Goal: Transaction & Acquisition: Purchase product/service

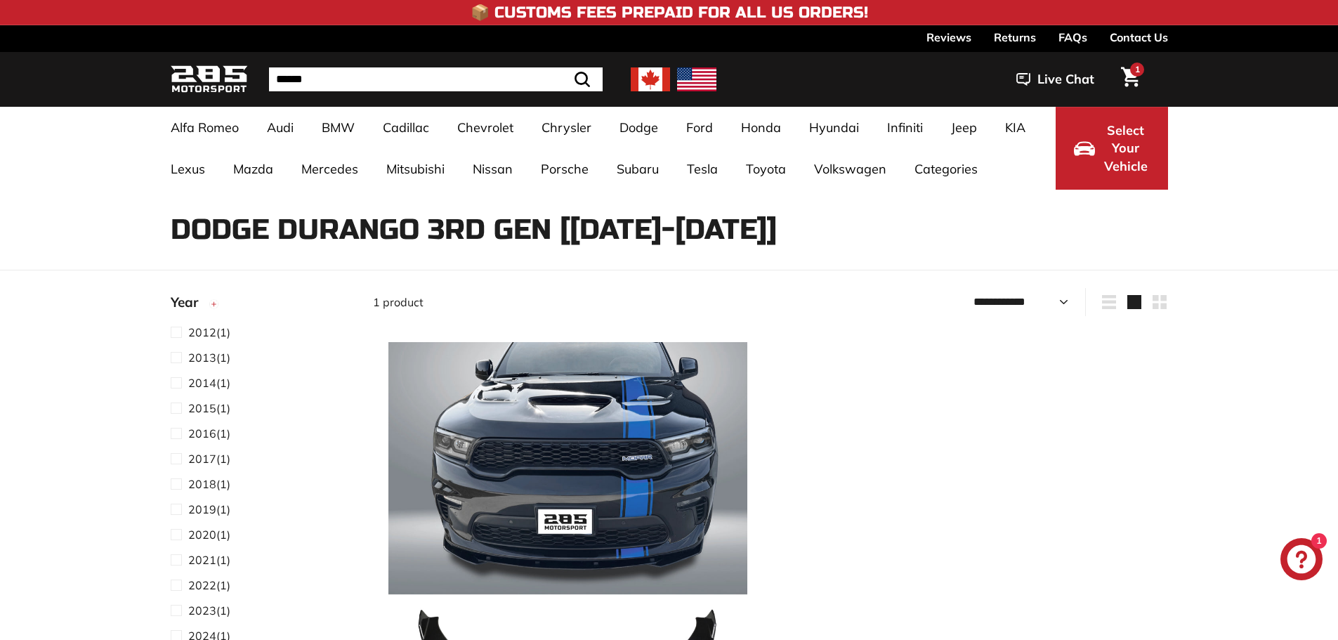
select select "**********"
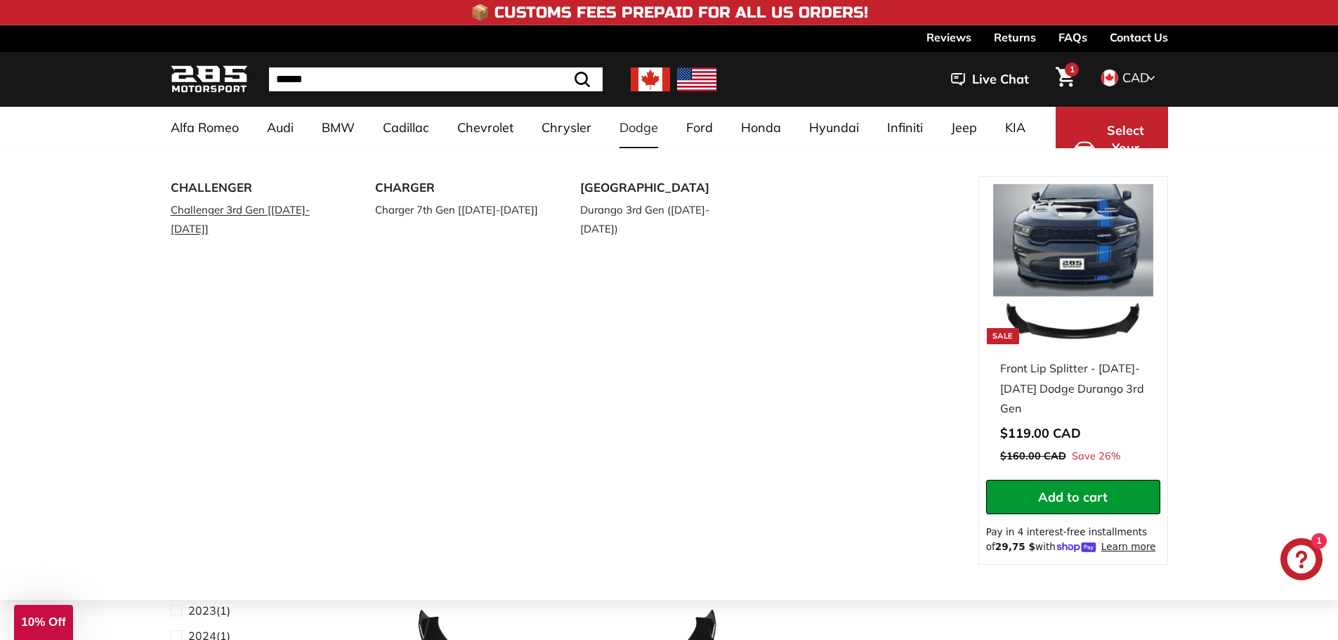
click at [260, 207] on link "Challenger 3rd Gen [[DATE]-[DATE]]" at bounding box center [254, 218] width 166 height 39
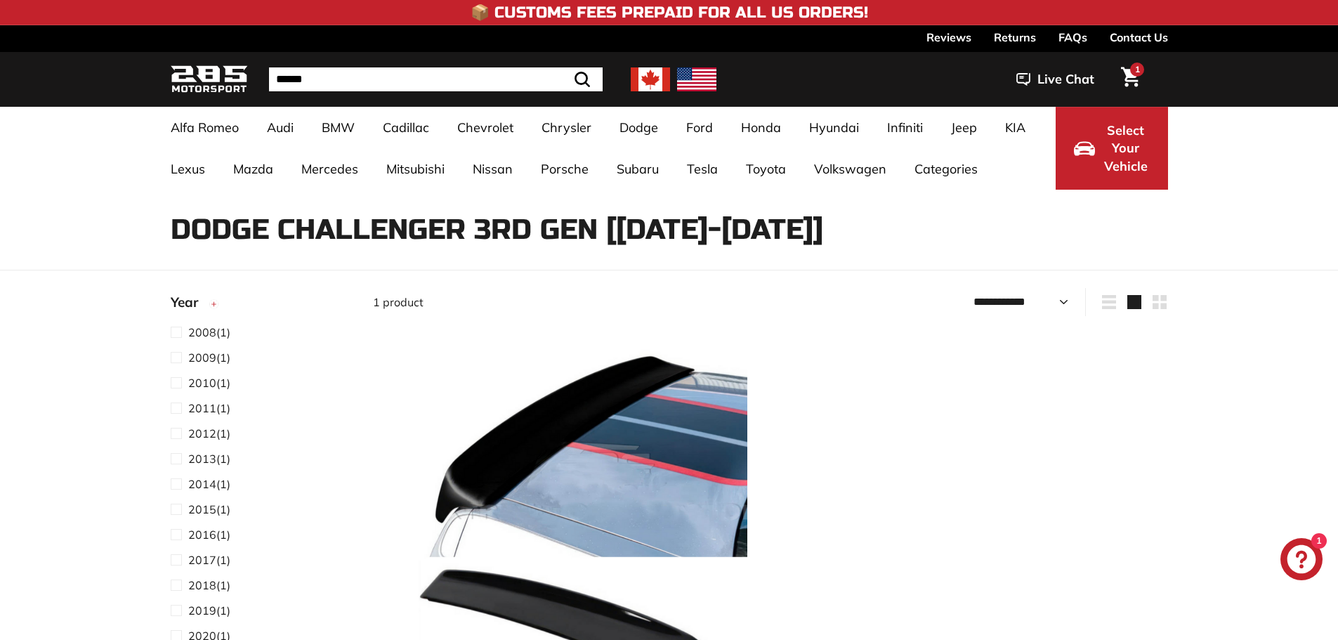
select select "**********"
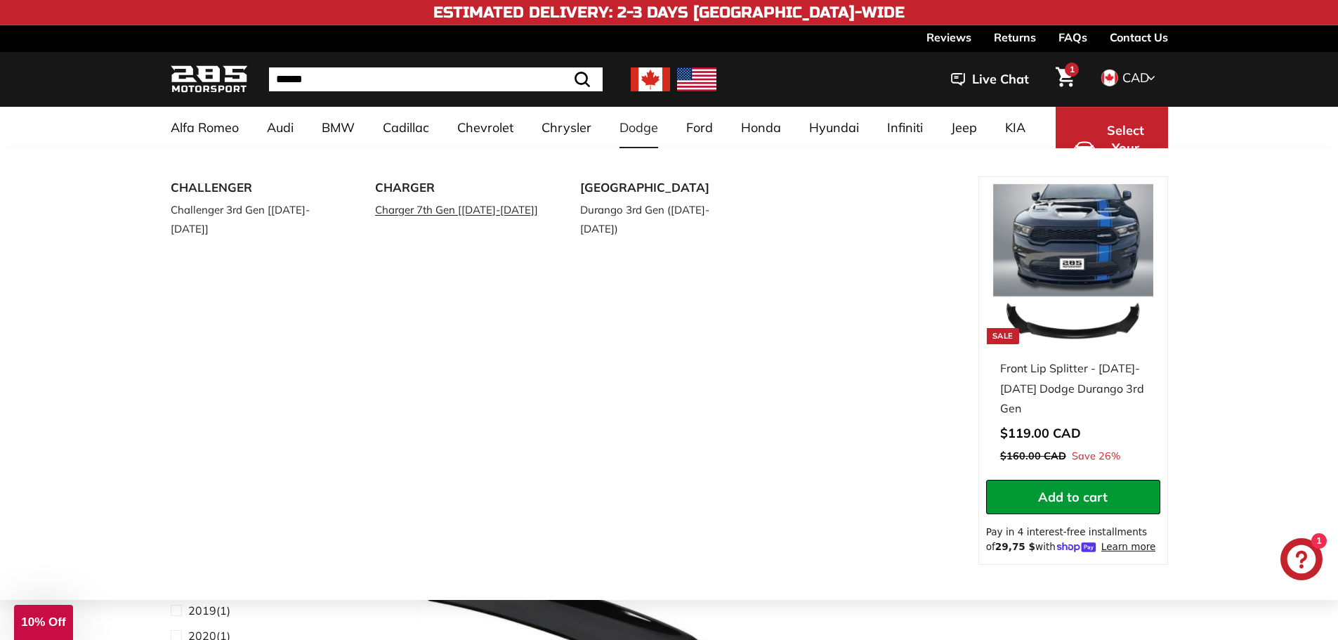
click at [436, 206] on link "Charger 7th Gen [[DATE]-[DATE]]" at bounding box center [458, 209] width 166 height 20
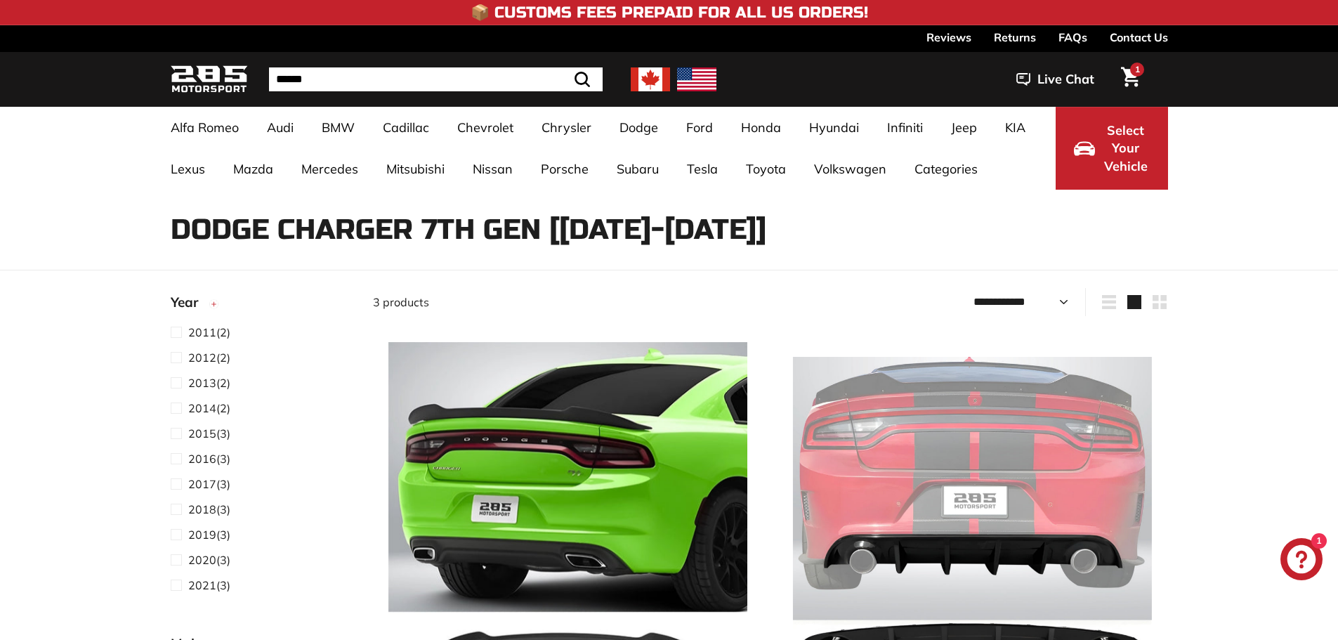
select select "**********"
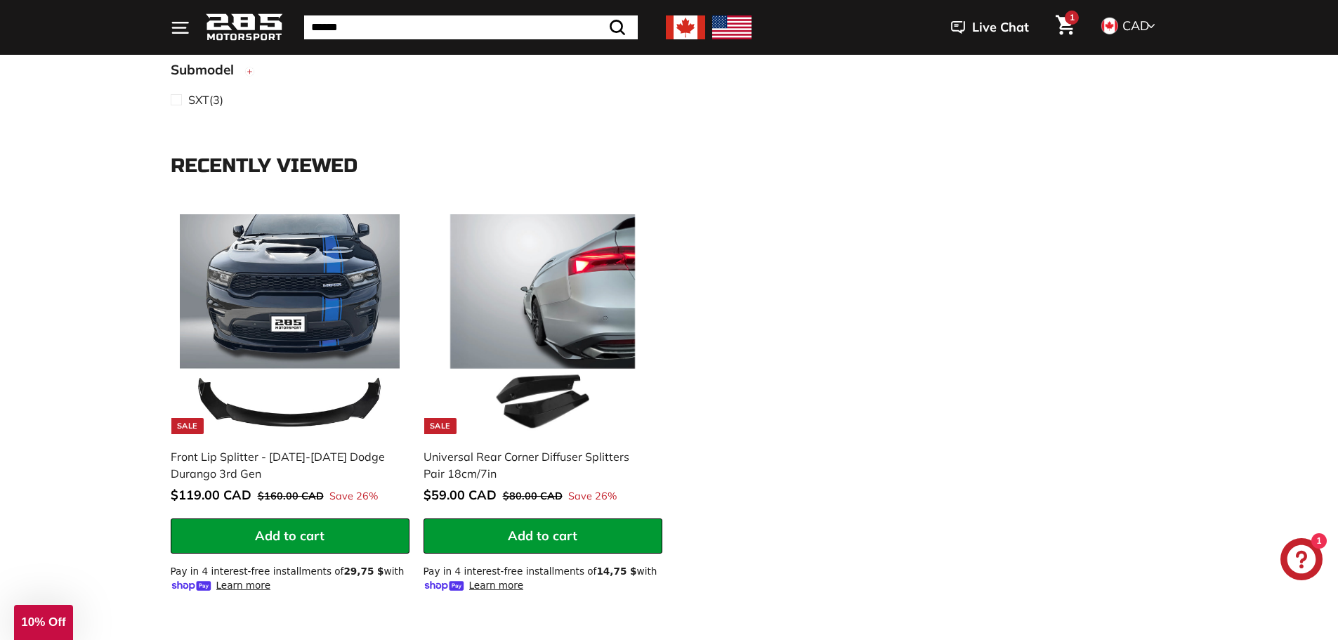
scroll to position [1405, 0]
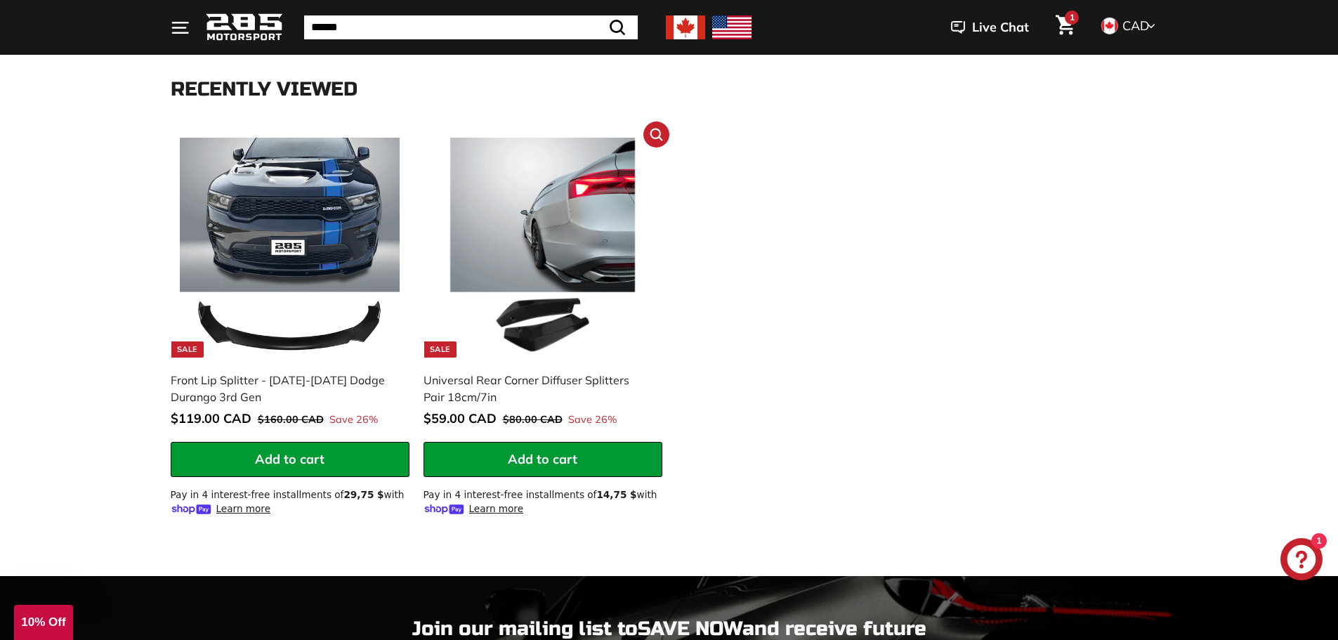
click at [542, 326] on img at bounding box center [543, 248] width 220 height 220
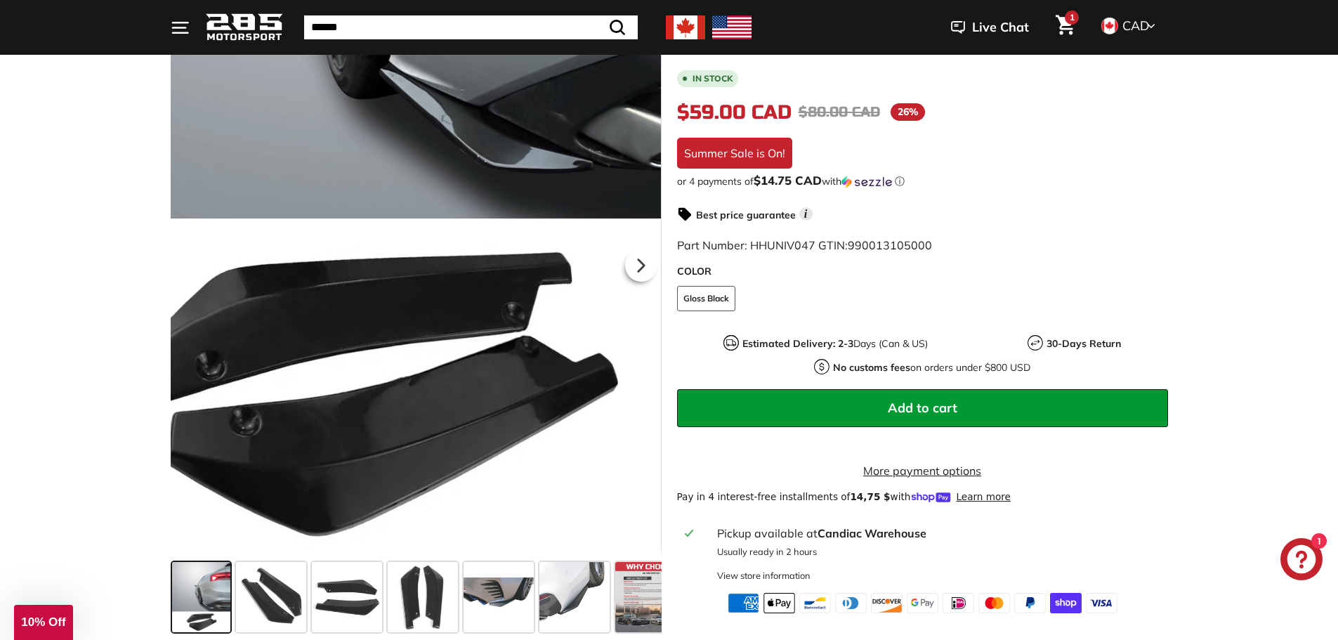
scroll to position [281, 0]
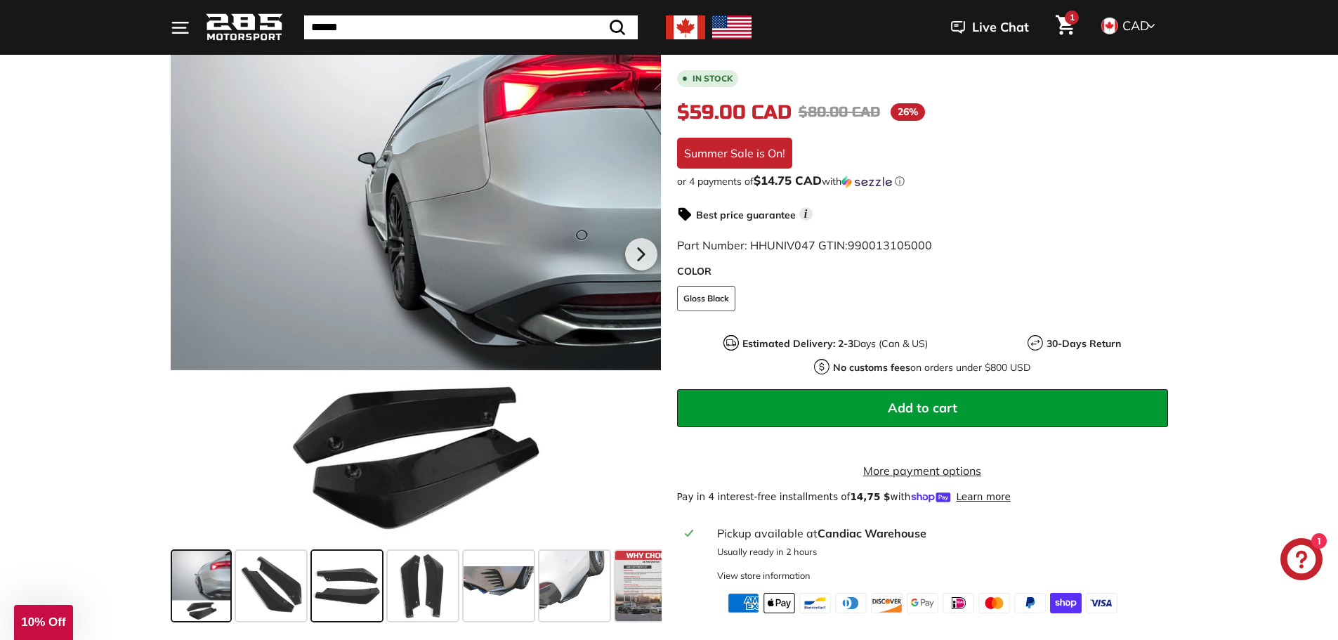
click at [369, 583] on span at bounding box center [347, 586] width 70 height 70
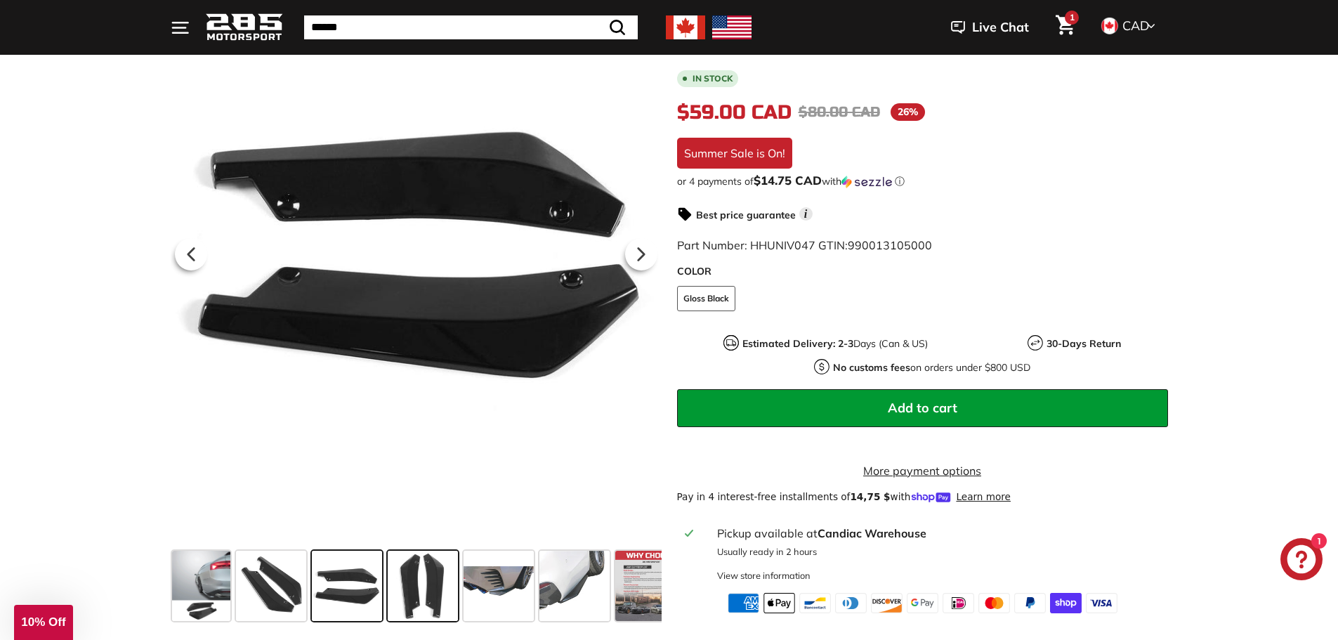
click at [431, 591] on span at bounding box center [423, 586] width 70 height 70
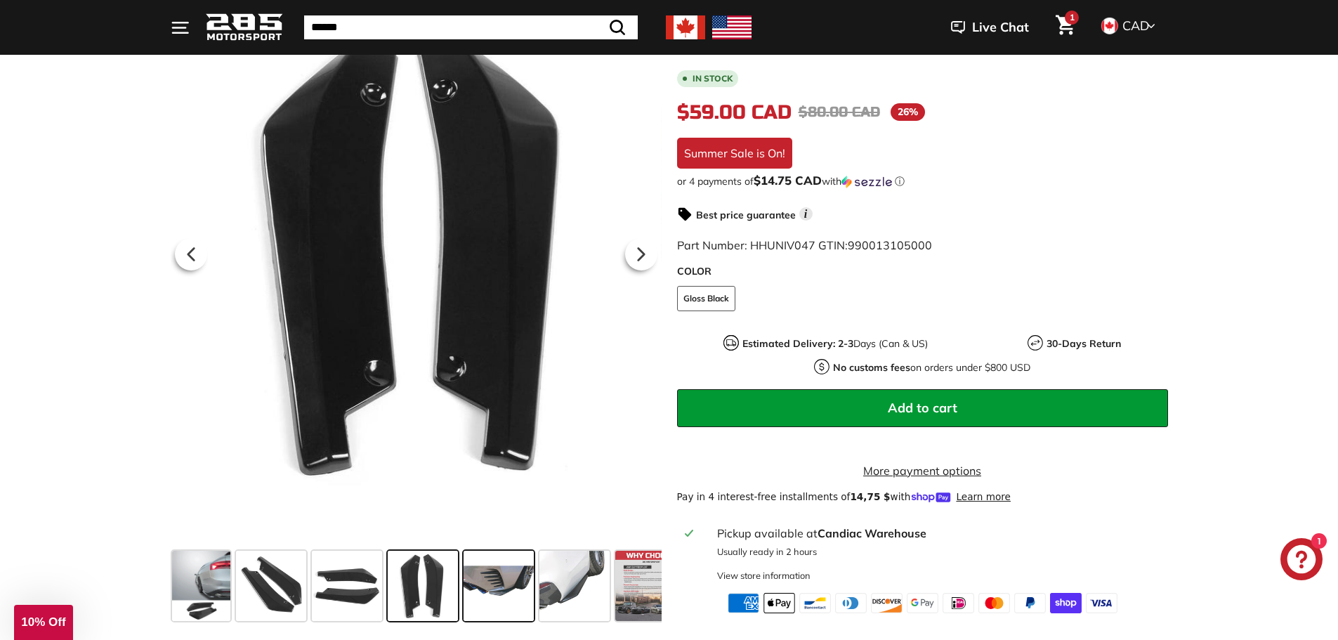
click at [496, 594] on span at bounding box center [499, 586] width 70 height 70
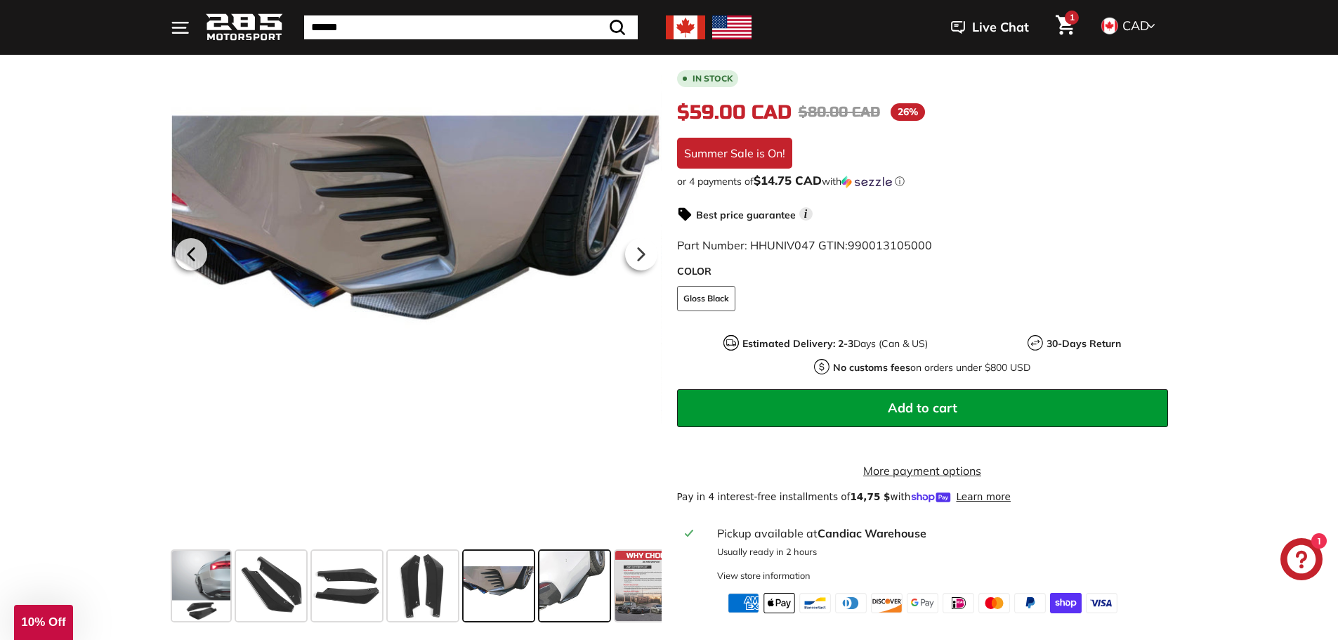
click at [574, 594] on span at bounding box center [574, 586] width 70 height 70
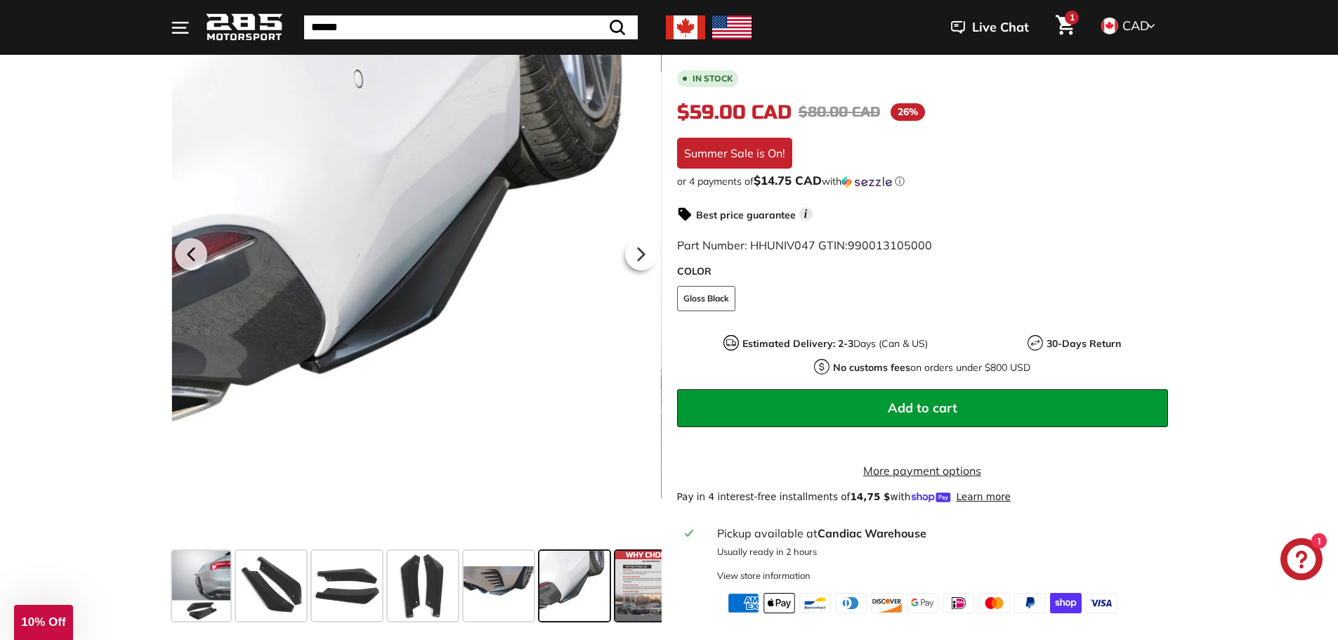
click at [638, 593] on span at bounding box center [650, 586] width 70 height 70
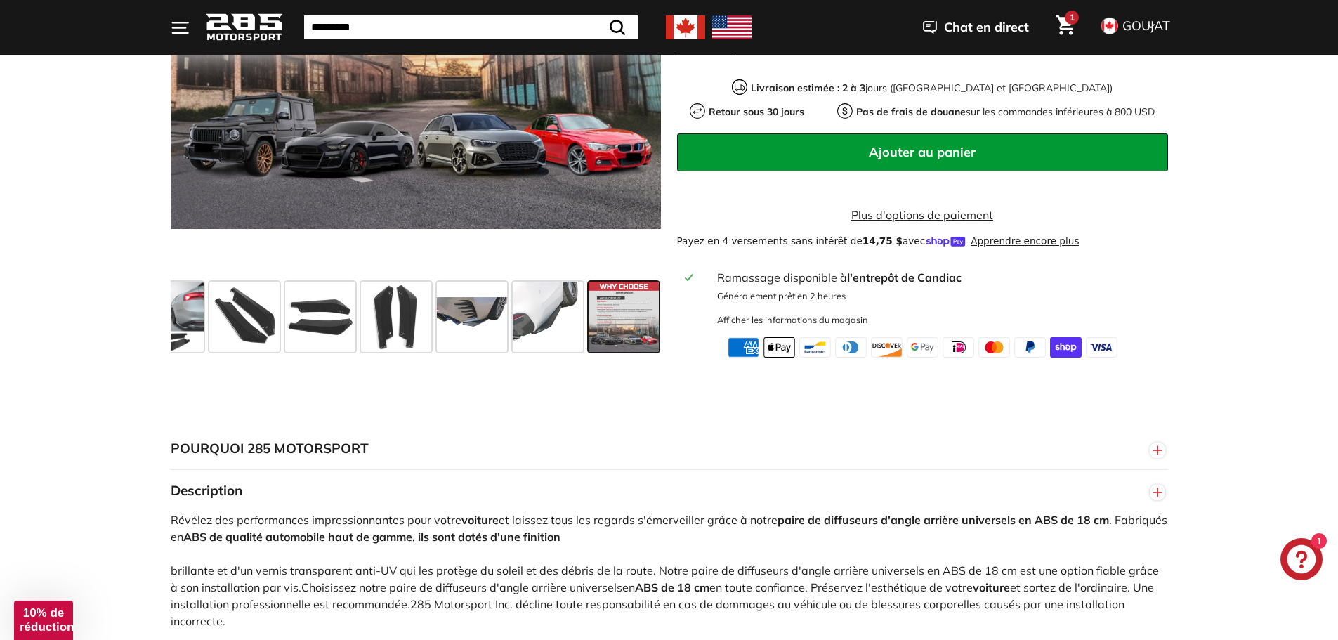
scroll to position [702, 0]
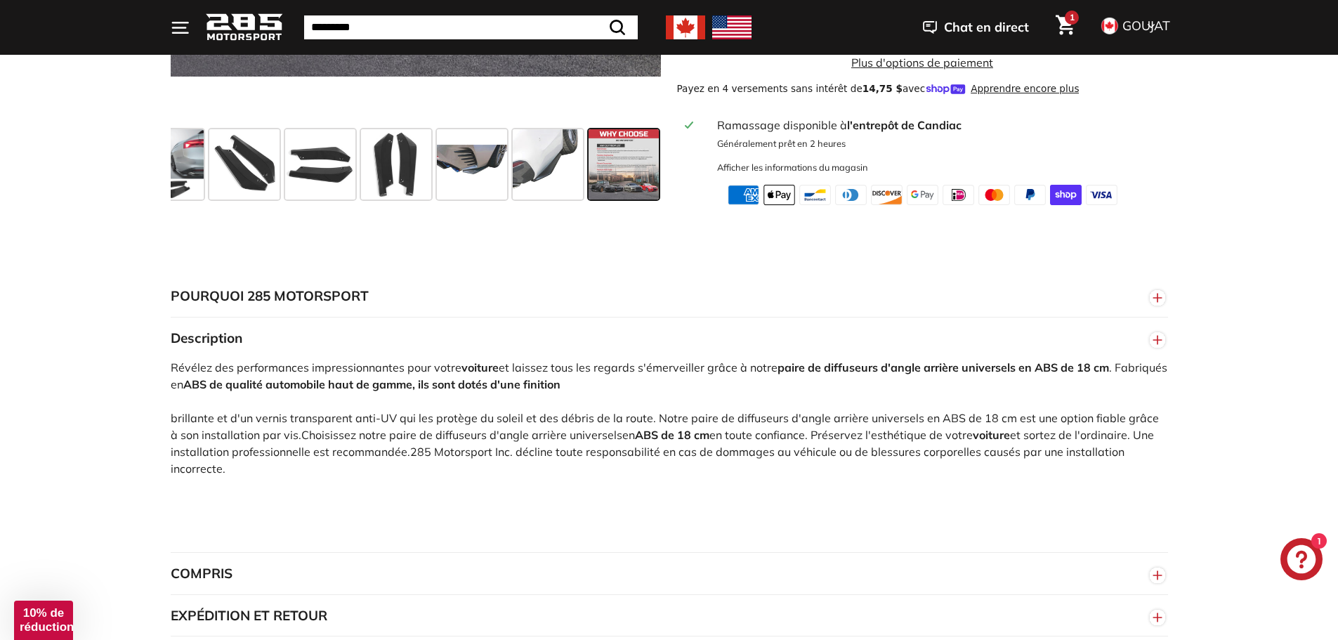
click at [1157, 296] on line "button" at bounding box center [1157, 298] width 0 height 8
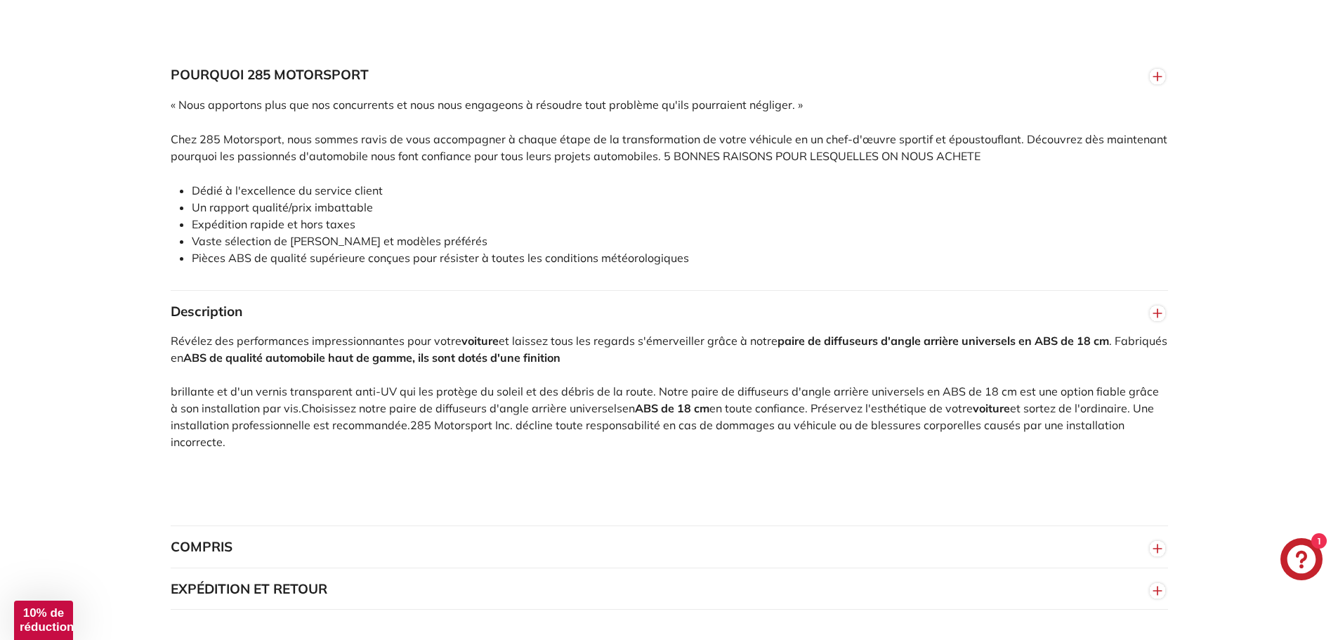
scroll to position [1054, 0]
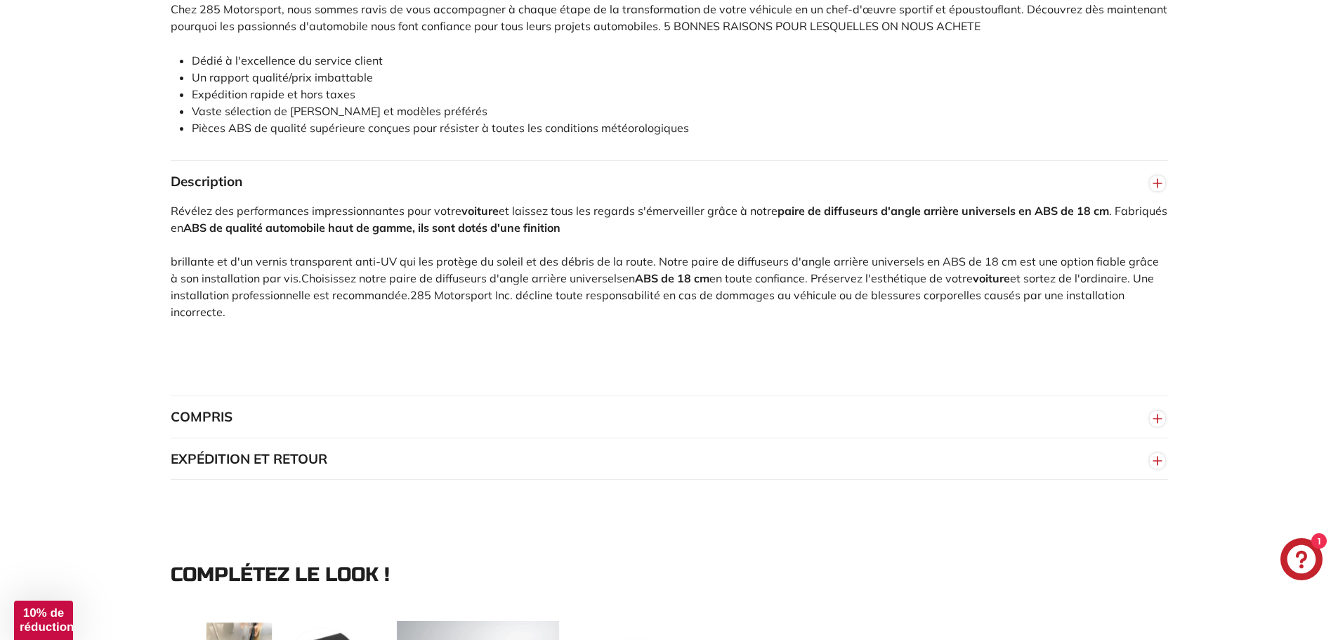
click at [1161, 412] on icon "button" at bounding box center [1157, 418] width 21 height 25
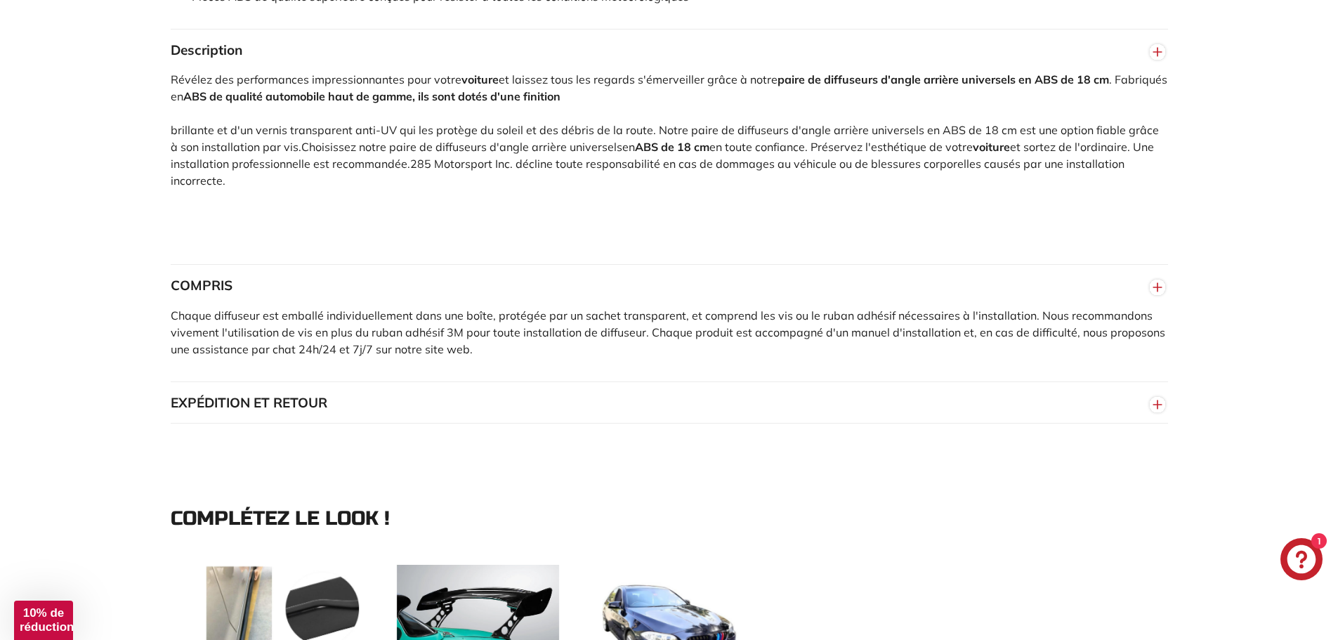
scroll to position [1194, 0]
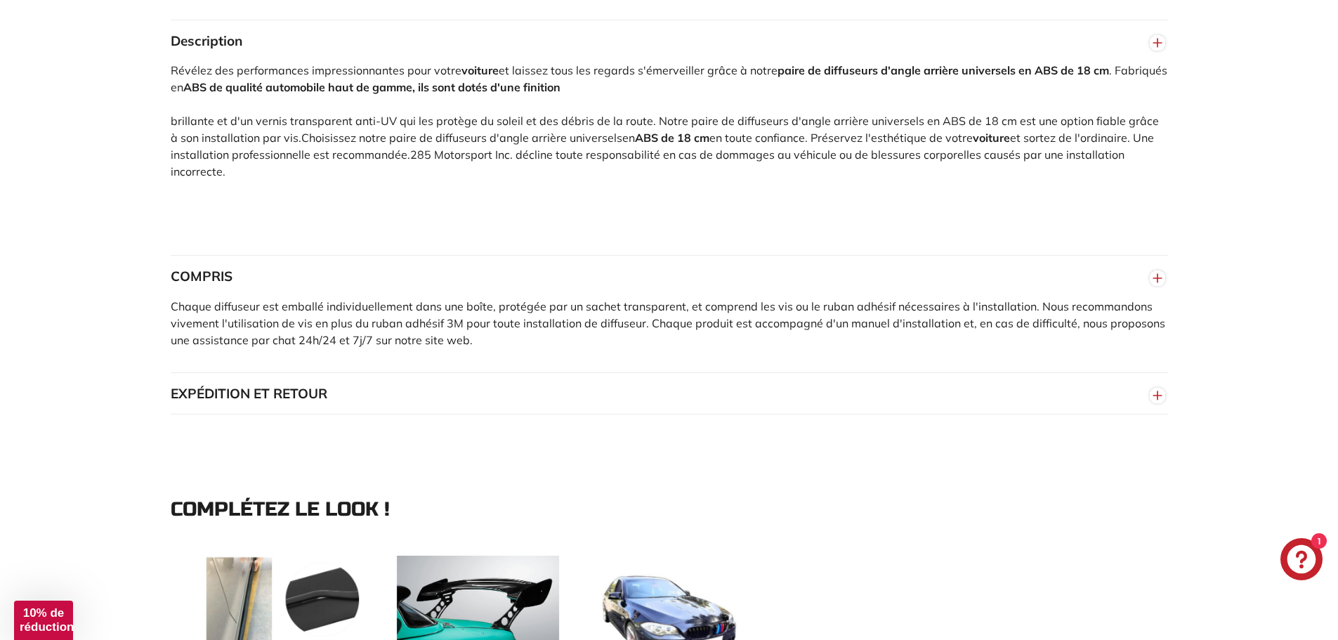
click at [1157, 392] on line "button" at bounding box center [1157, 395] width 0 height 8
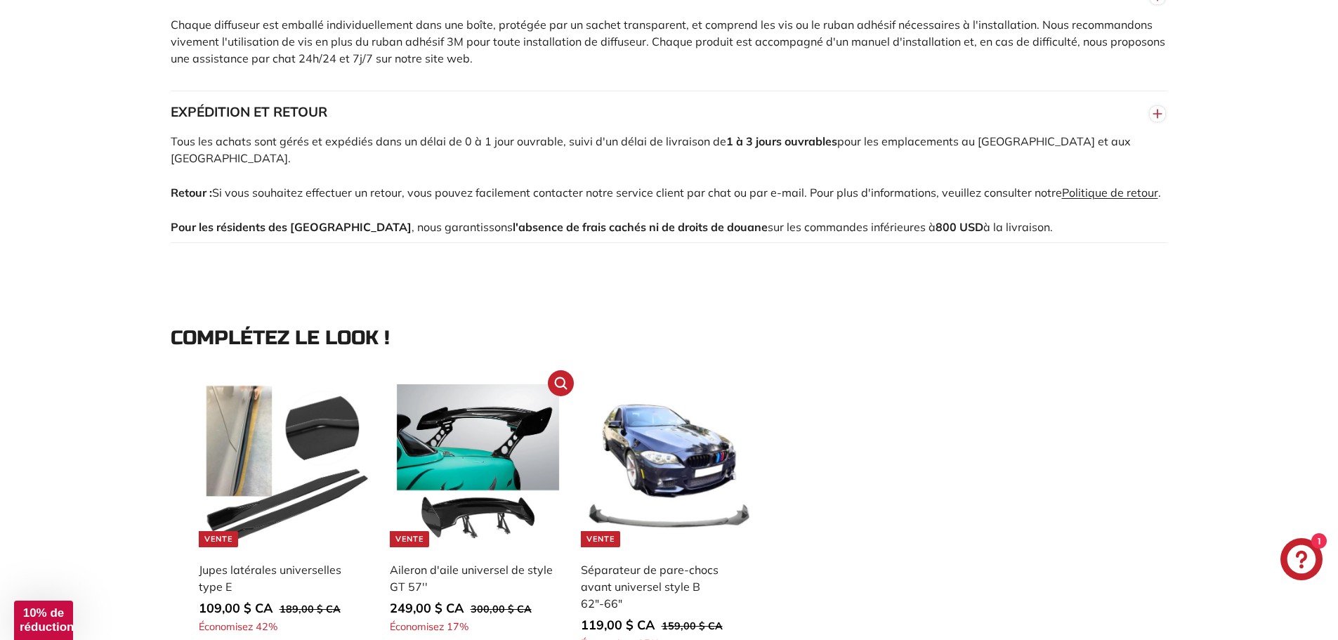
scroll to position [1615, 0]
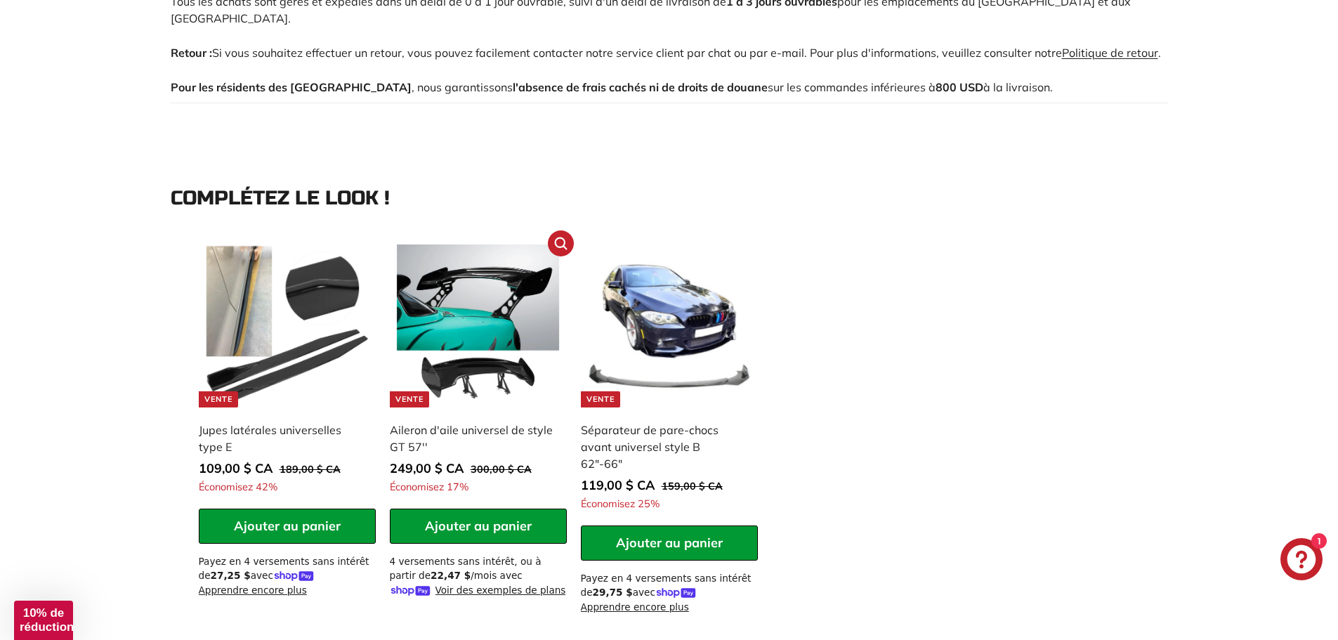
click at [515, 280] on img at bounding box center [478, 325] width 163 height 163
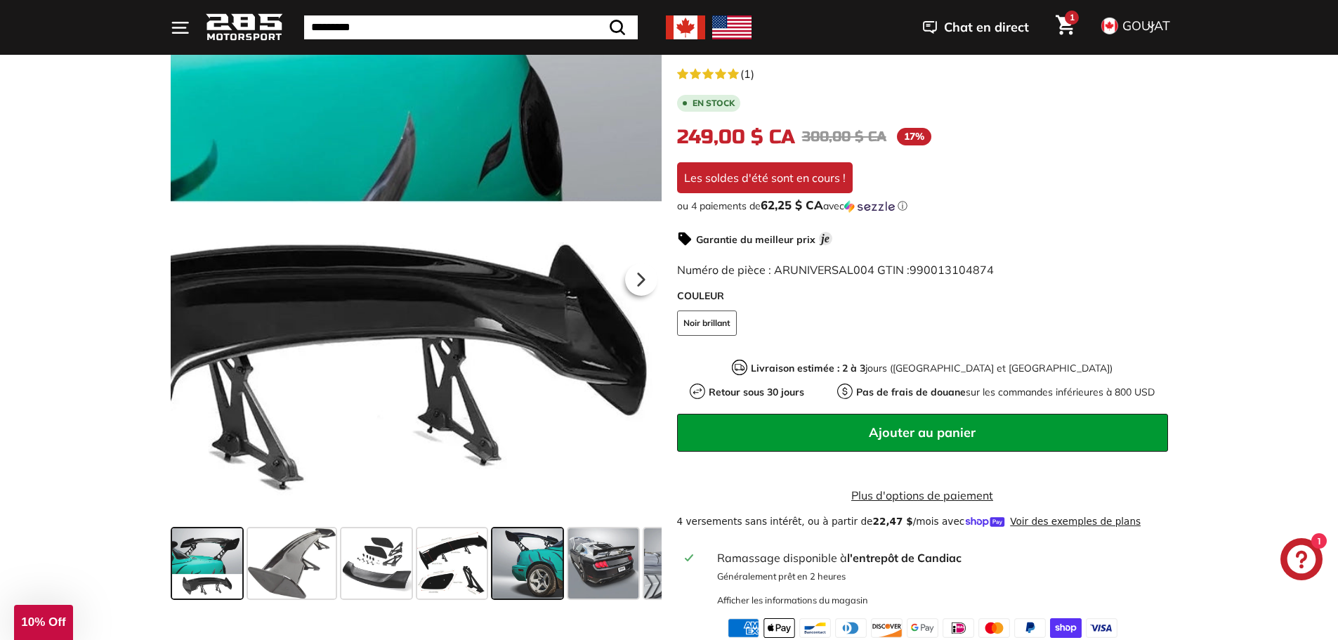
scroll to position [211, 0]
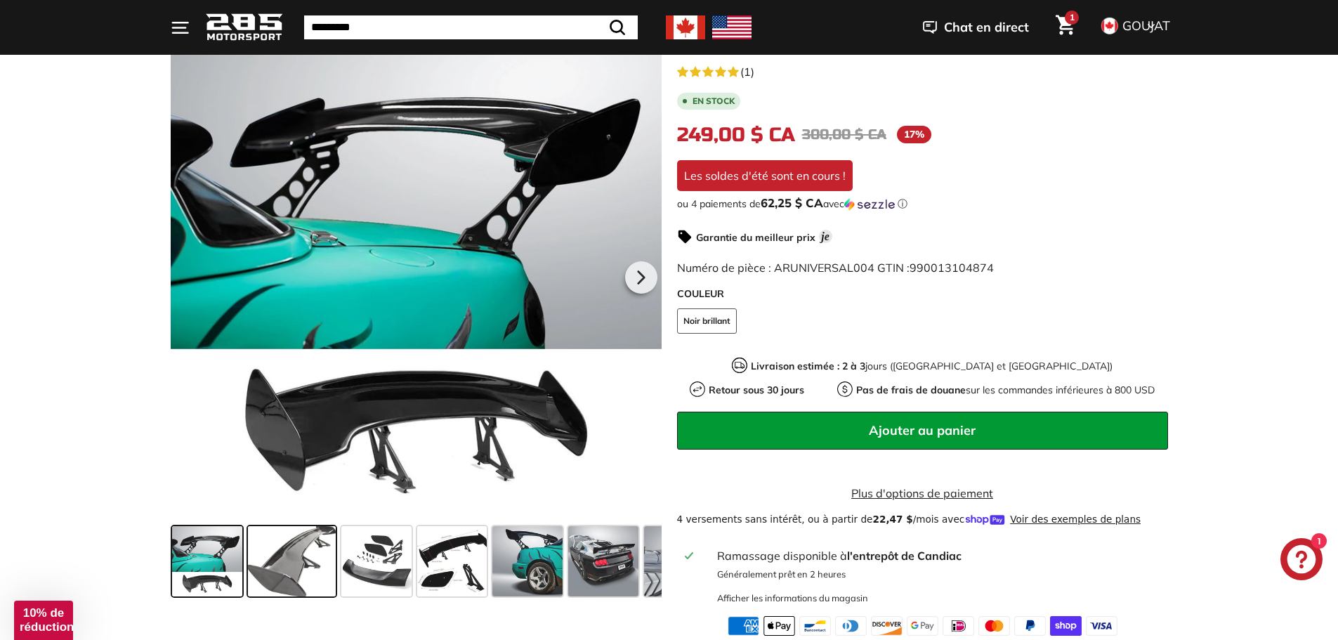
click at [300, 563] on span at bounding box center [292, 561] width 88 height 70
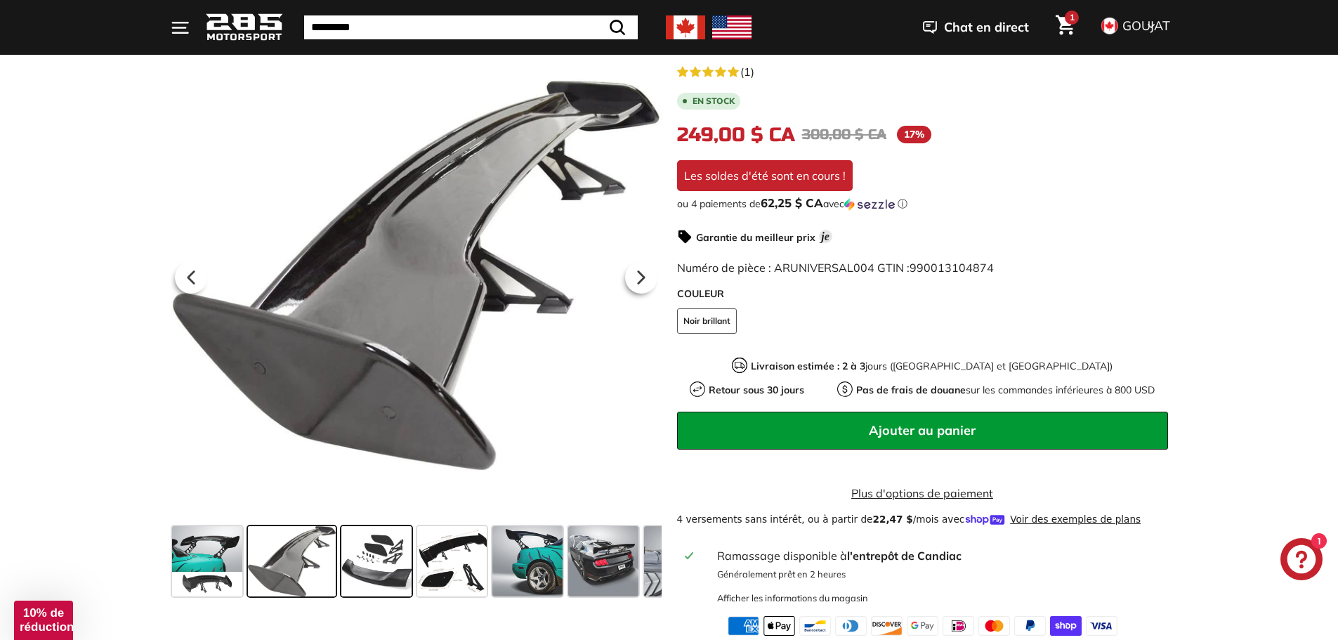
click at [371, 568] on span at bounding box center [376, 561] width 70 height 70
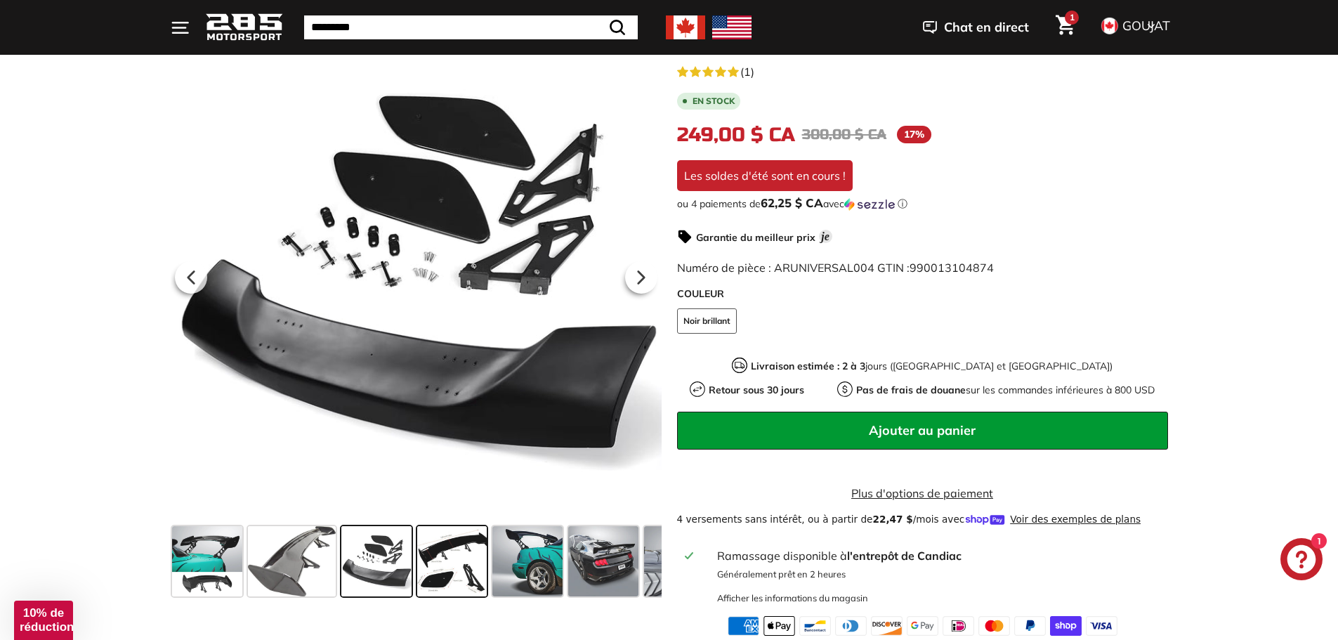
click at [447, 570] on span at bounding box center [452, 561] width 70 height 70
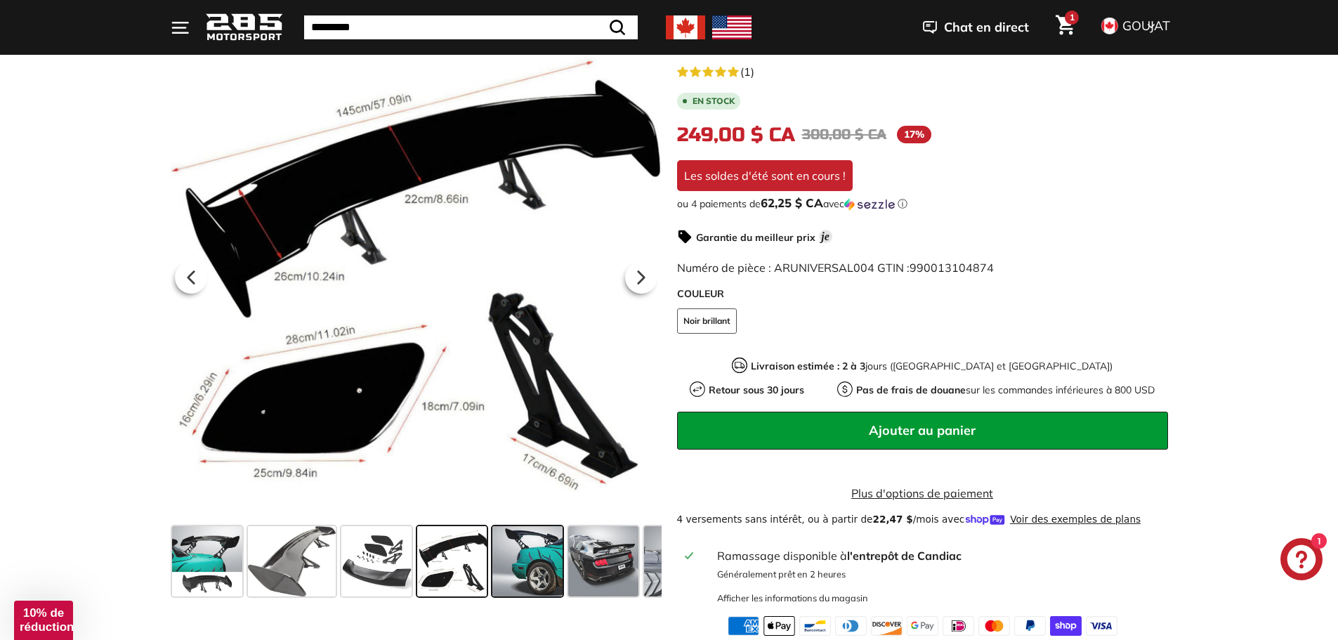
click at [537, 566] on span at bounding box center [527, 561] width 70 height 70
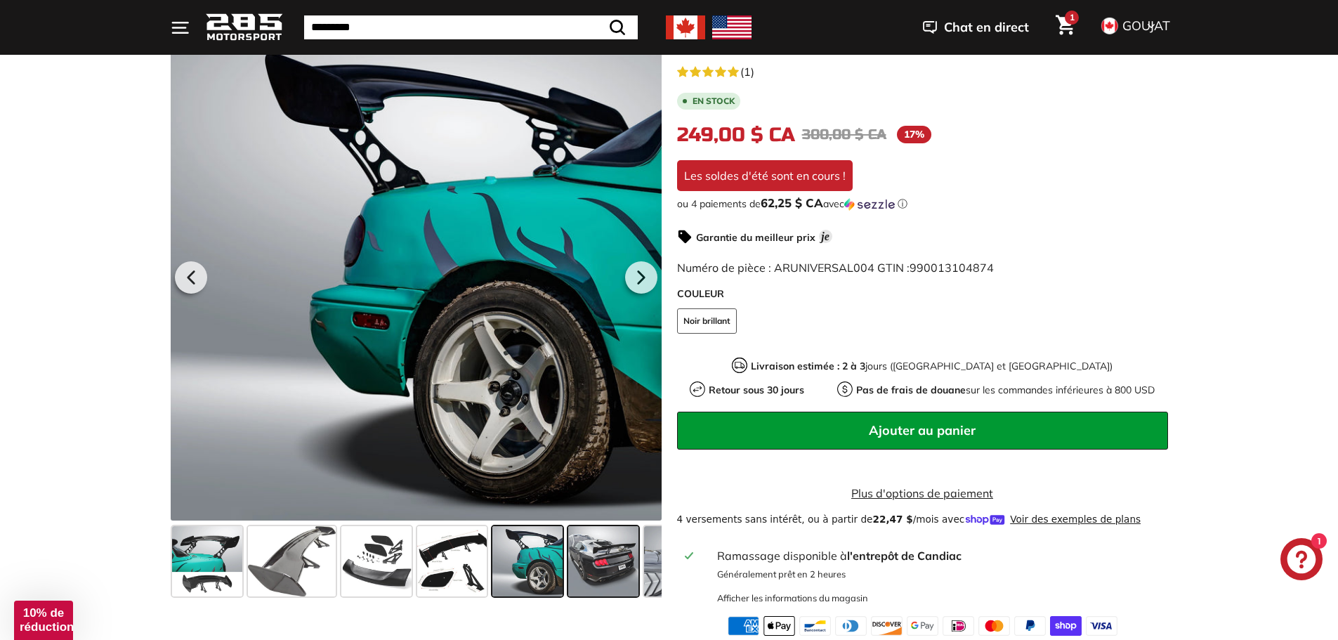
click at [584, 568] on span at bounding box center [603, 561] width 70 height 70
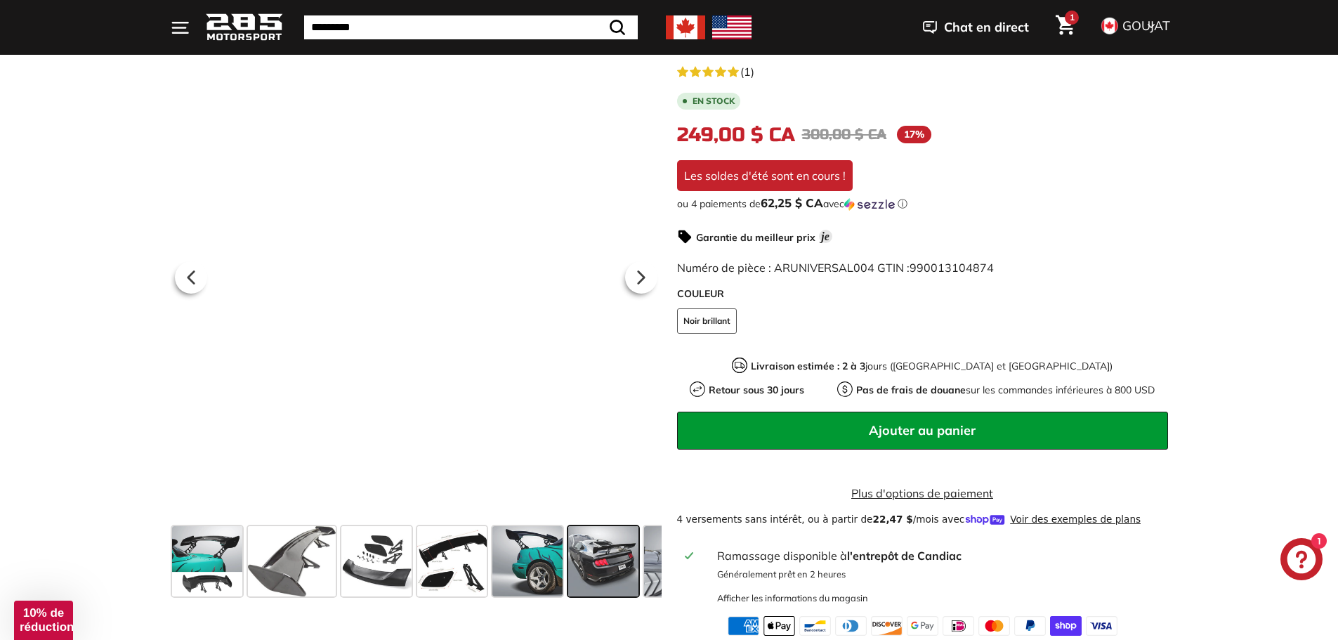
scroll to position [0, 167]
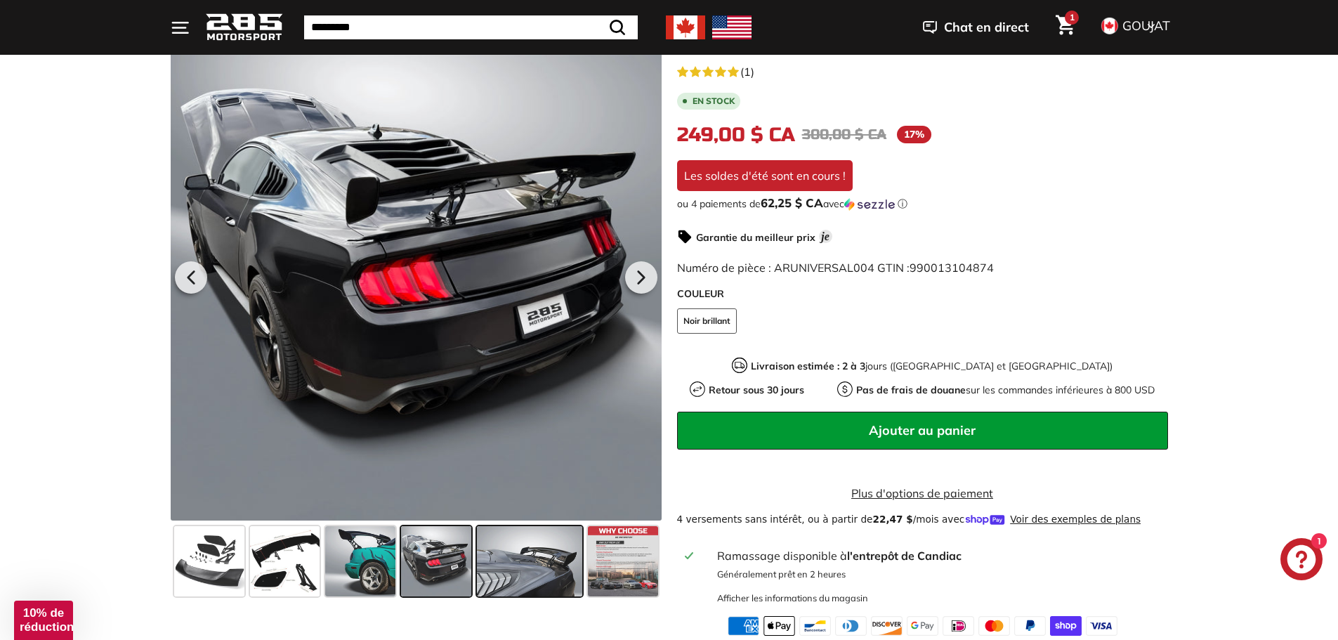
click at [530, 565] on span at bounding box center [529, 561] width 105 height 70
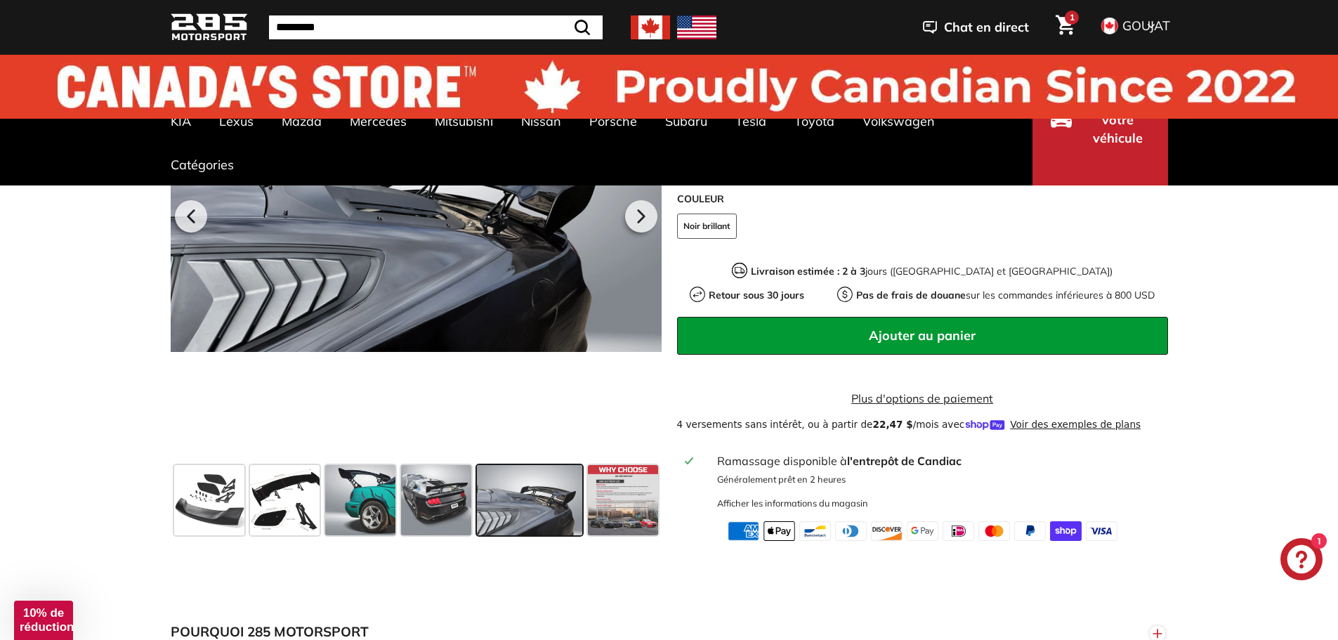
scroll to position [0, 0]
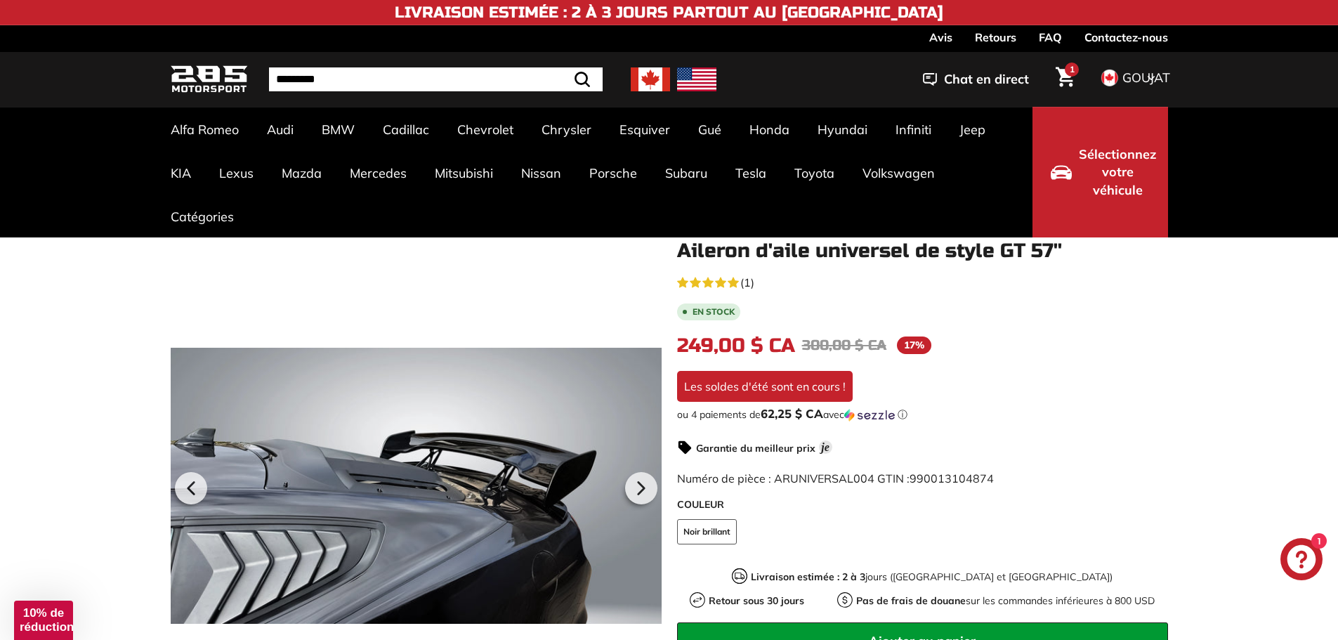
click at [391, 89] on input "Recherche" at bounding box center [436, 79] width 334 height 24
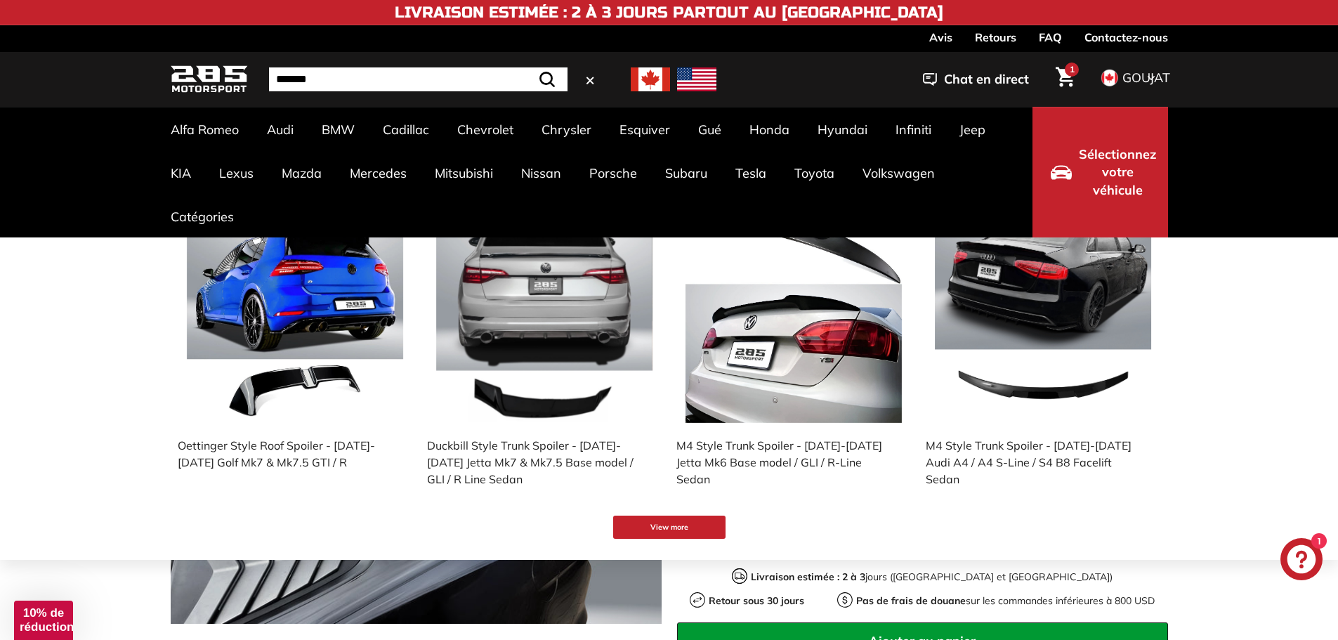
type input "*******"
click at [527, 67] on button ".cls-1{fill:none;stroke:#000;stroke-miterlimit:10;stroke-width:2px} Recherche" at bounding box center [547, 79] width 41 height 24
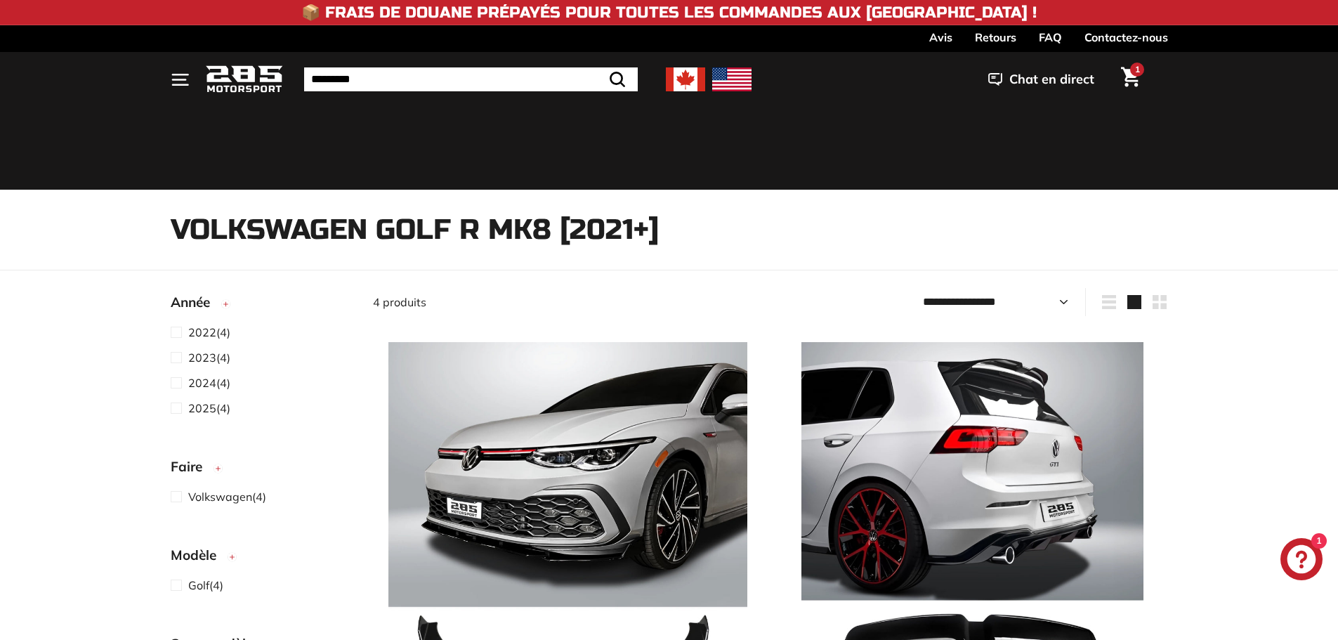
select select "**********"
